Goal: Task Accomplishment & Management: Manage account settings

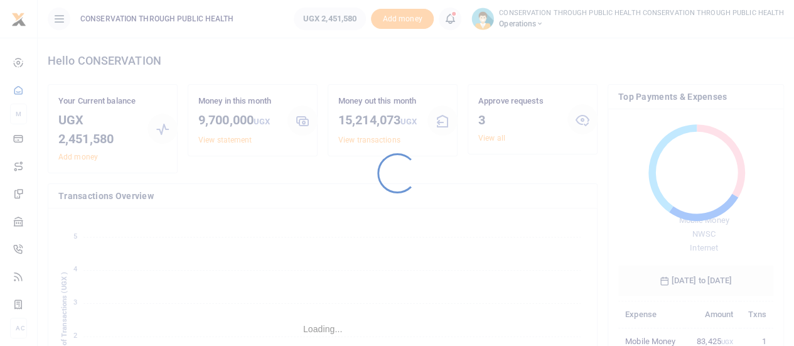
scroll to position [166, 146]
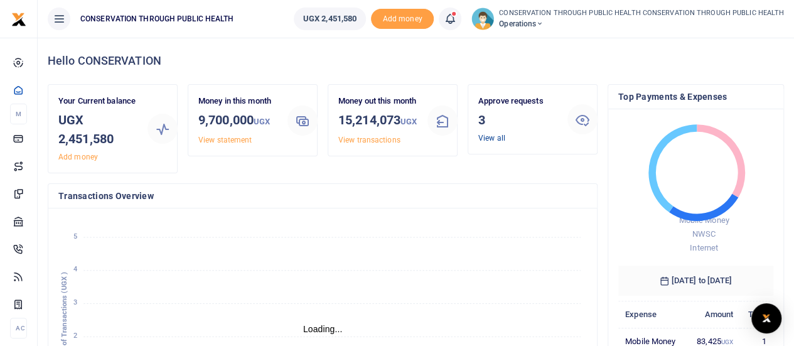
click at [489, 138] on link "View all" at bounding box center [492, 138] width 27 height 9
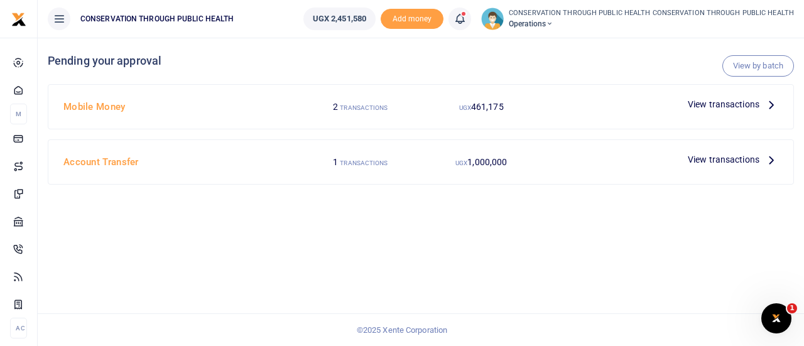
click at [772, 106] on icon at bounding box center [771, 104] width 14 height 14
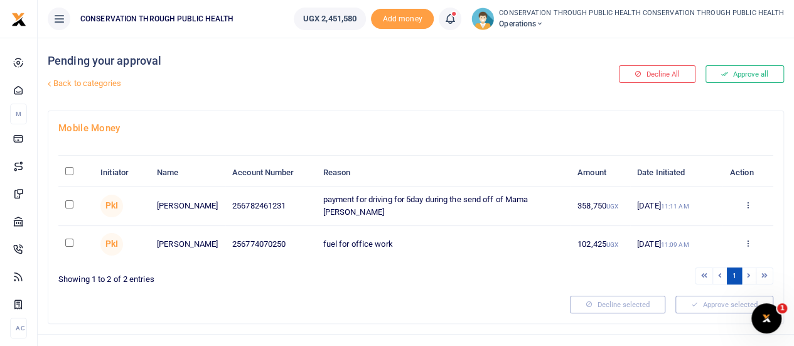
click at [67, 202] on input "checkbox" at bounding box center [69, 204] width 8 height 8
checkbox input "true"
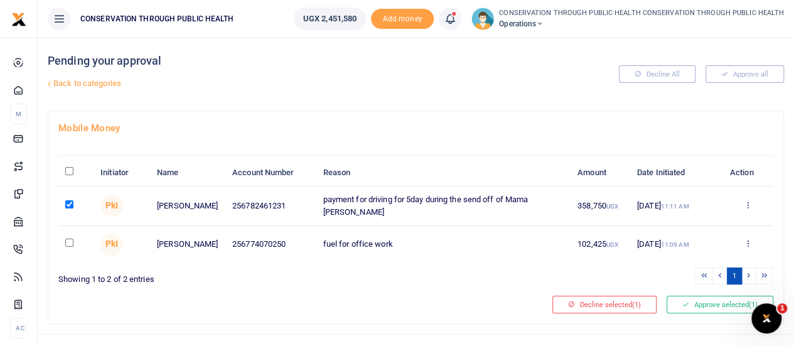
click at [73, 234] on td at bounding box center [75, 244] width 35 height 36
click at [72, 241] on input "checkbox" at bounding box center [69, 243] width 8 height 8
checkbox input "true"
click at [727, 300] on button "Approve selected (2)" at bounding box center [720, 305] width 107 height 18
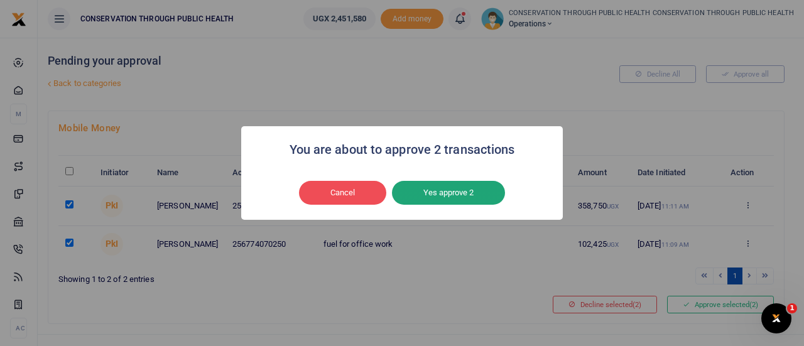
click at [468, 197] on button "Yes approve 2" at bounding box center [448, 193] width 113 height 24
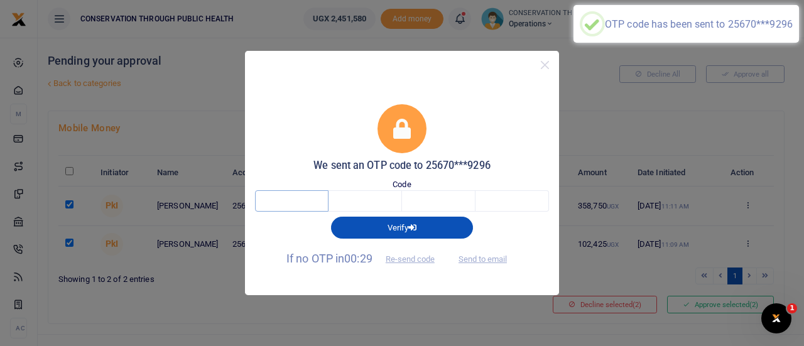
click at [280, 206] on input "text" at bounding box center [291, 200] width 73 height 21
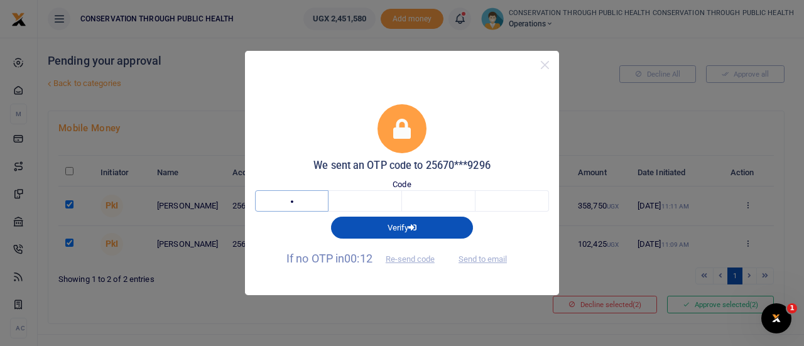
type input "2"
type input "8"
type input "6"
type input "5"
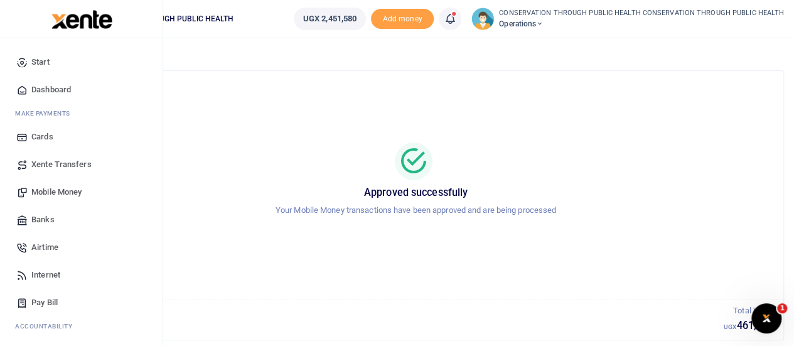
click at [53, 89] on span "Dashboard" at bounding box center [51, 90] width 40 height 13
